Goal: Task Accomplishment & Management: Manage account settings

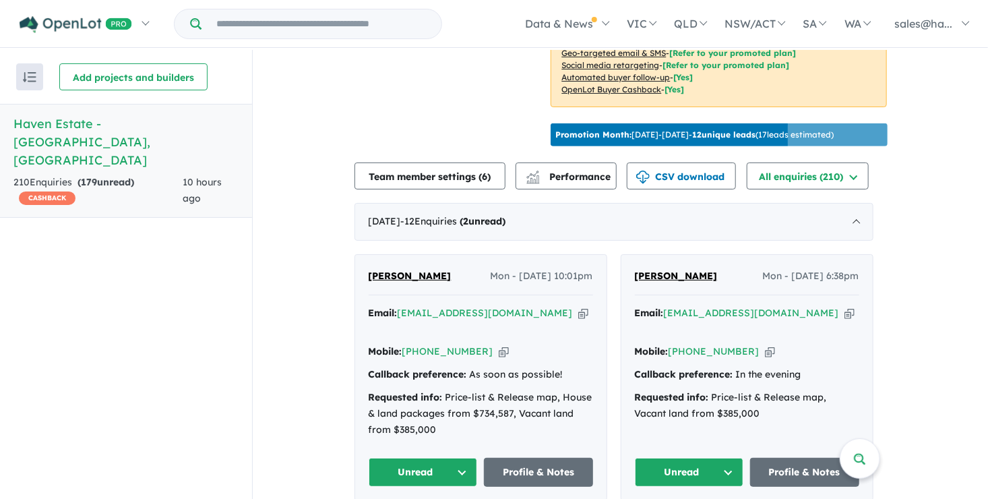
scroll to position [404, 0]
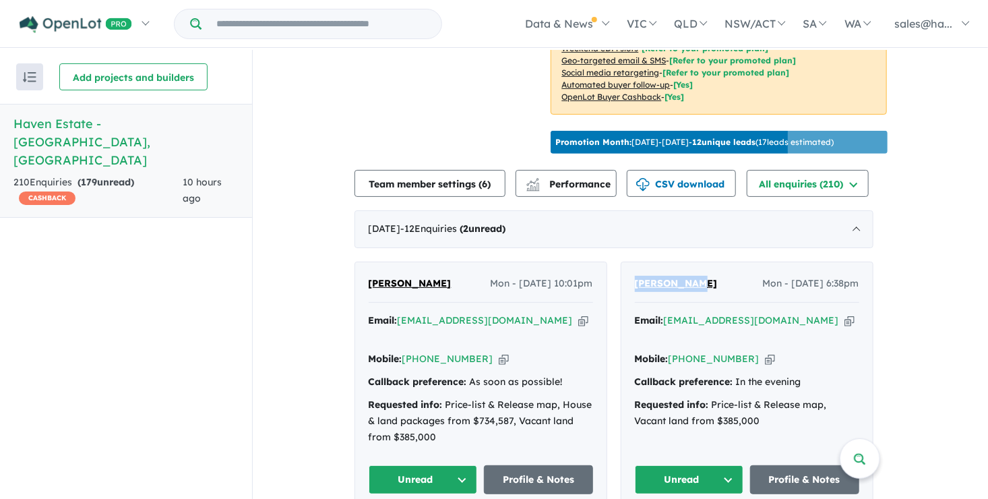
drag, startPoint x: 693, startPoint y: 278, endPoint x: 640, endPoint y: 278, distance: 53.3
click at [640, 278] on div "[PERSON_NAME] Mon - [DATE] 6:38pm" at bounding box center [747, 289] width 224 height 27
drag, startPoint x: 640, startPoint y: 278, endPoint x: 654, endPoint y: 278, distance: 14.2
copy span "[PERSON_NAME]"
click at [765, 352] on icon "button" at bounding box center [770, 359] width 10 height 14
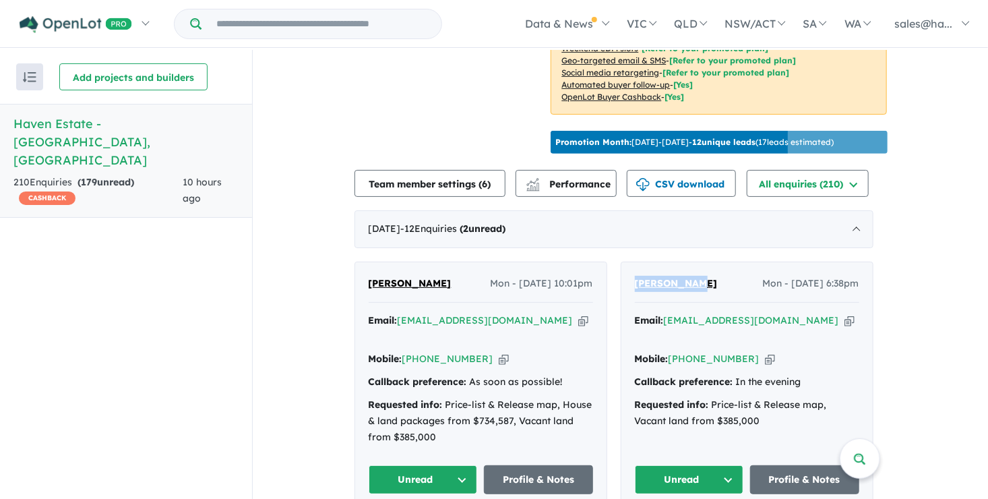
copy span "[PERSON_NAME]"
click at [845, 313] on icon "button" at bounding box center [850, 320] width 10 height 14
copy span "[PERSON_NAME]"
drag, startPoint x: 431, startPoint y: 276, endPoint x: 366, endPoint y: 276, distance: 64.7
click at [366, 276] on div "[PERSON_NAME] - [DATE] 10:01pm Email: [EMAIL_ADDRESS][DOMAIN_NAME] Copied! Mobi…" at bounding box center [480, 384] width 251 height 245
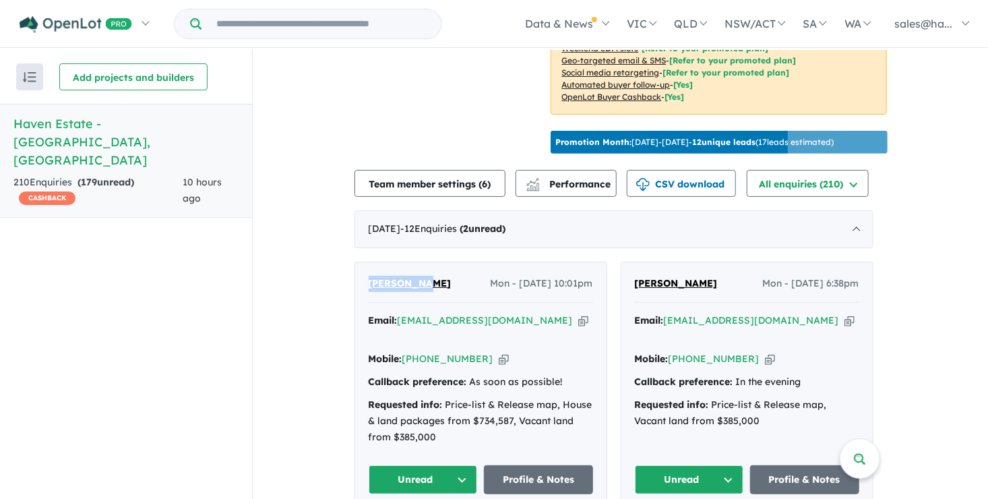
drag, startPoint x: 366, startPoint y: 276, endPoint x: 392, endPoint y: 277, distance: 25.7
copy span "[PERSON_NAME]"
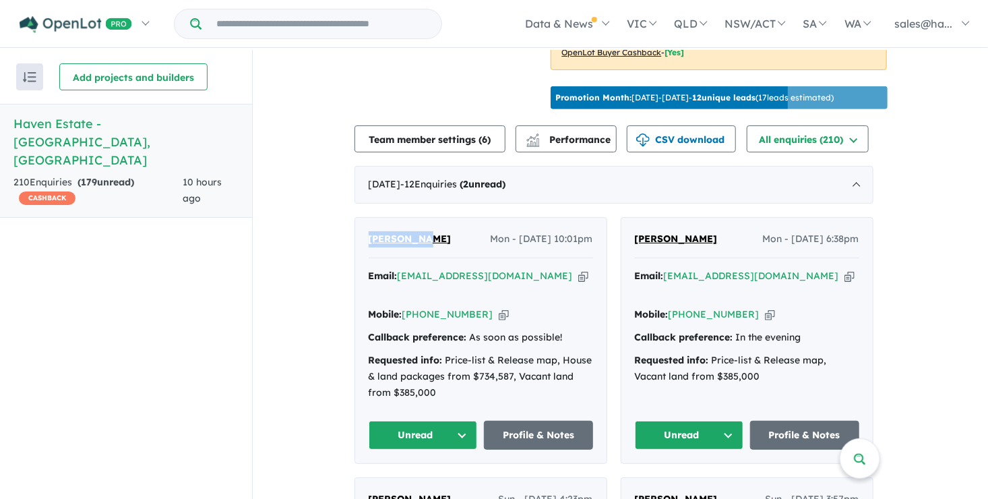
scroll to position [472, 0]
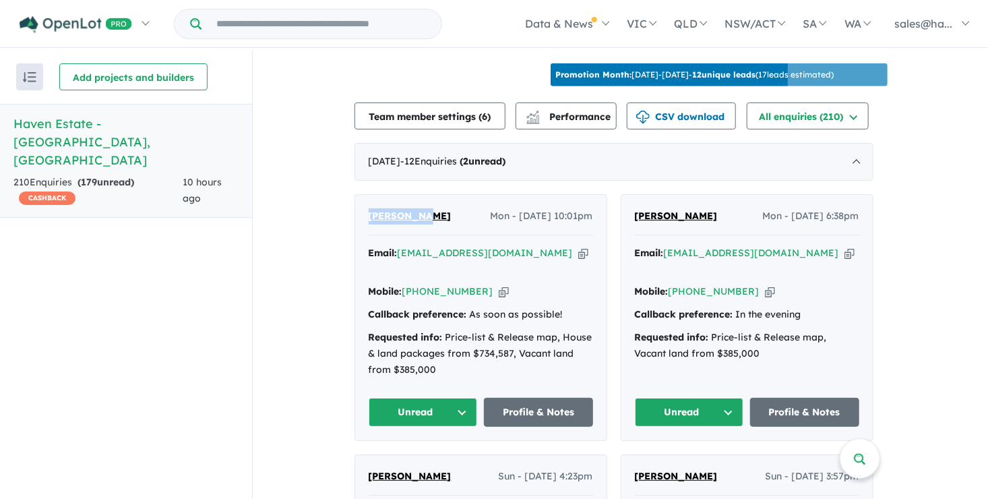
click at [499, 284] on icon "button" at bounding box center [504, 291] width 10 height 14
copy span "[PERSON_NAME]"
click at [578, 246] on icon "button" at bounding box center [583, 253] width 10 height 14
copy span "[PERSON_NAME]"
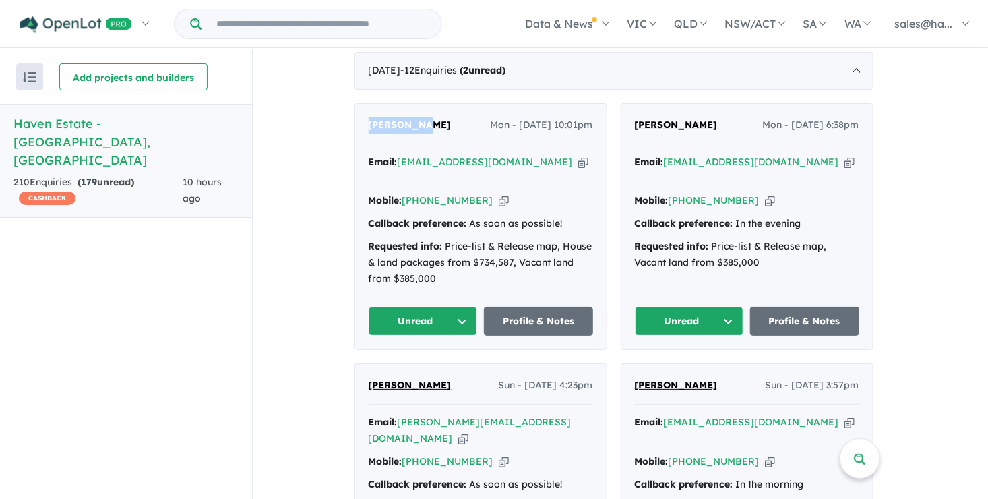
scroll to position [607, 0]
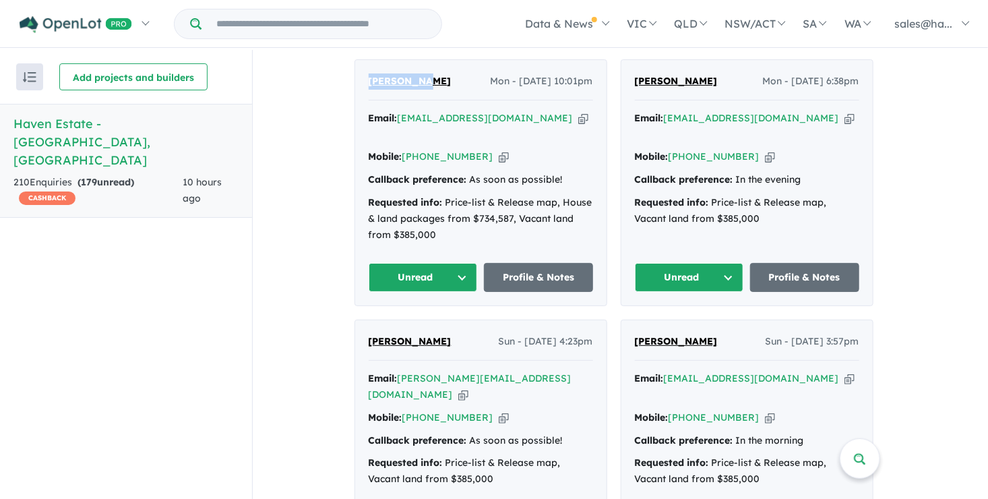
click at [730, 263] on button "Unread" at bounding box center [689, 277] width 109 height 29
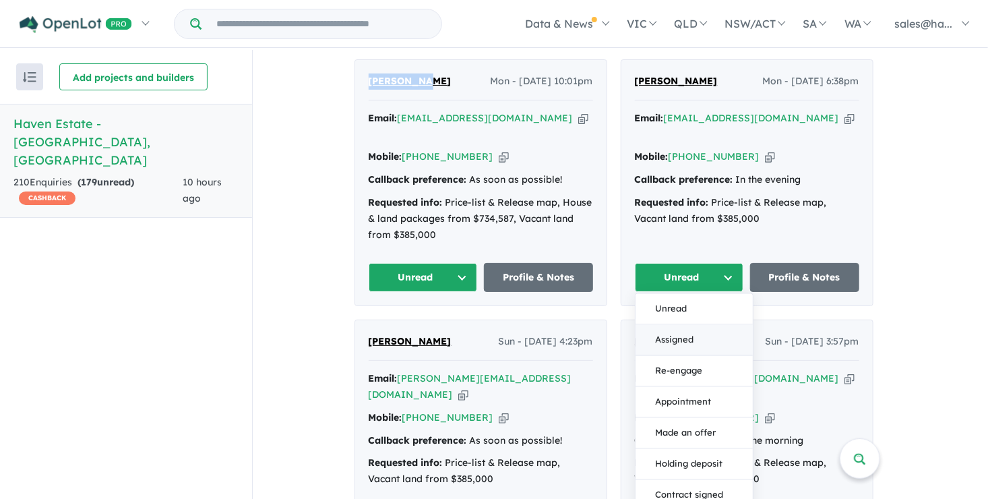
click at [692, 325] on button "Assigned" at bounding box center [694, 340] width 117 height 31
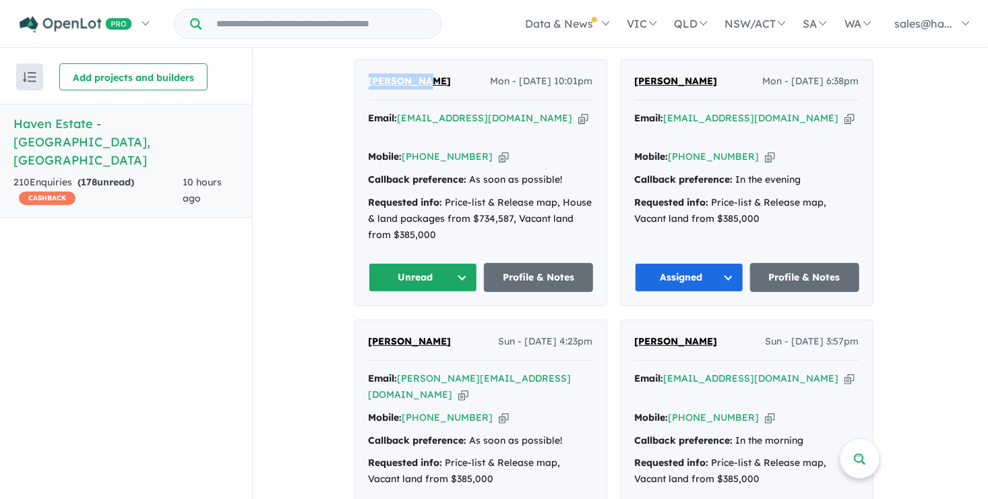
click at [471, 263] on button "Unread" at bounding box center [423, 277] width 109 height 29
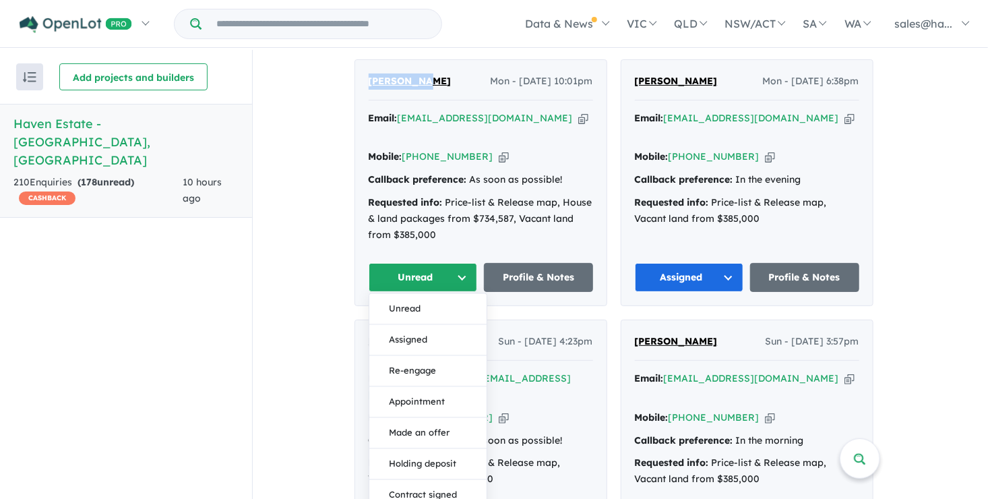
click at [427, 325] on button "Assigned" at bounding box center [427, 340] width 117 height 31
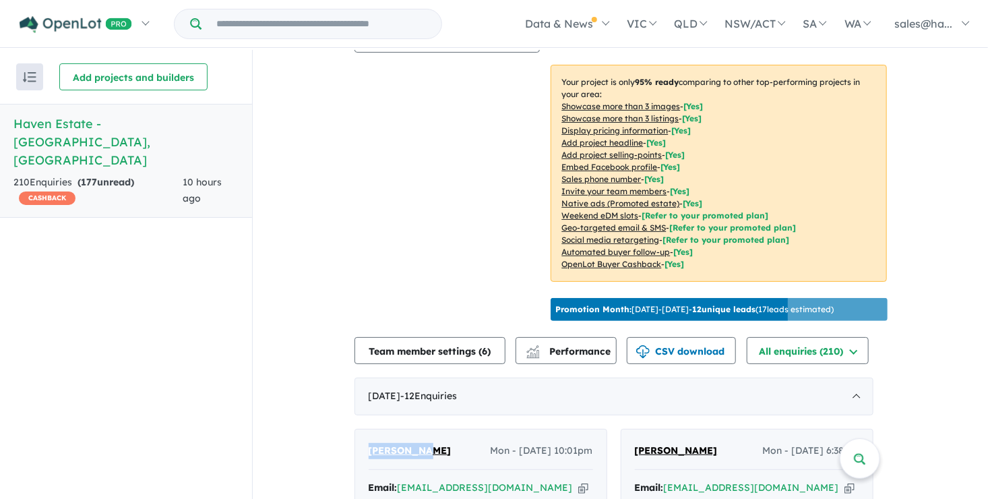
scroll to position [202, 0]
